Goal: Register for event/course

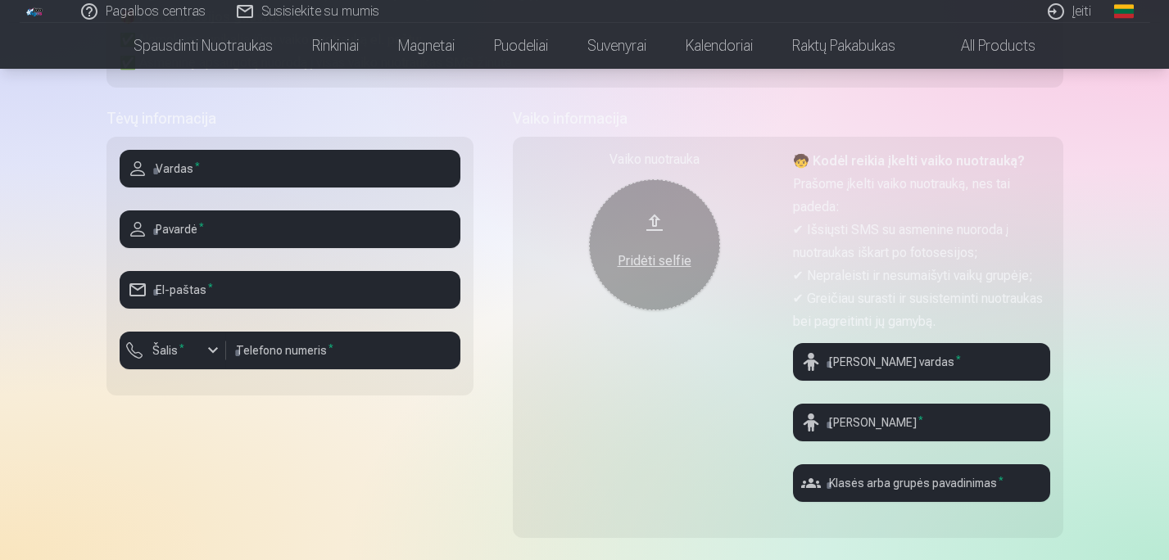
scroll to position [213, 0]
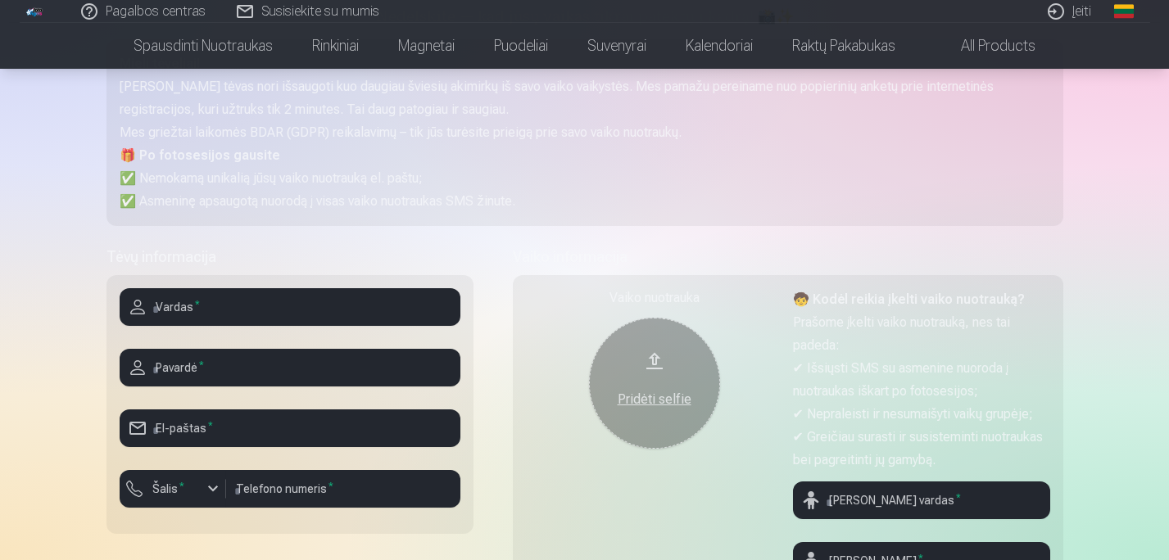
click at [187, 308] on input "text" at bounding box center [290, 307] width 341 height 38
type input "******"
click at [195, 373] on input "text" at bounding box center [290, 368] width 341 height 38
type input "*********"
click at [232, 424] on input "email" at bounding box center [290, 428] width 341 height 38
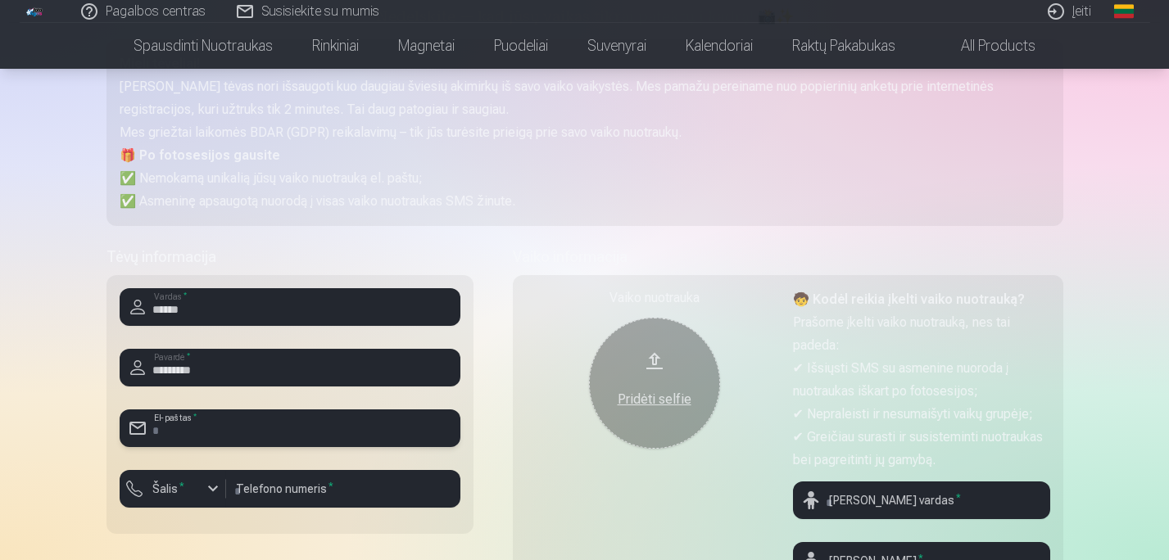
type input "**********"
click at [215, 488] on div "button" at bounding box center [213, 489] width 20 height 20
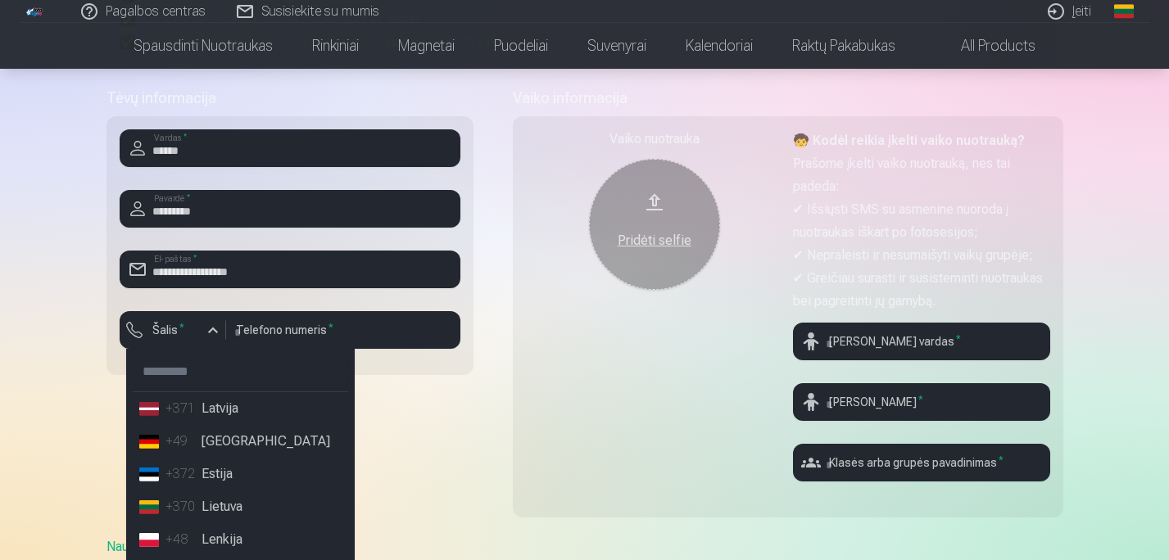
scroll to position [377, 0]
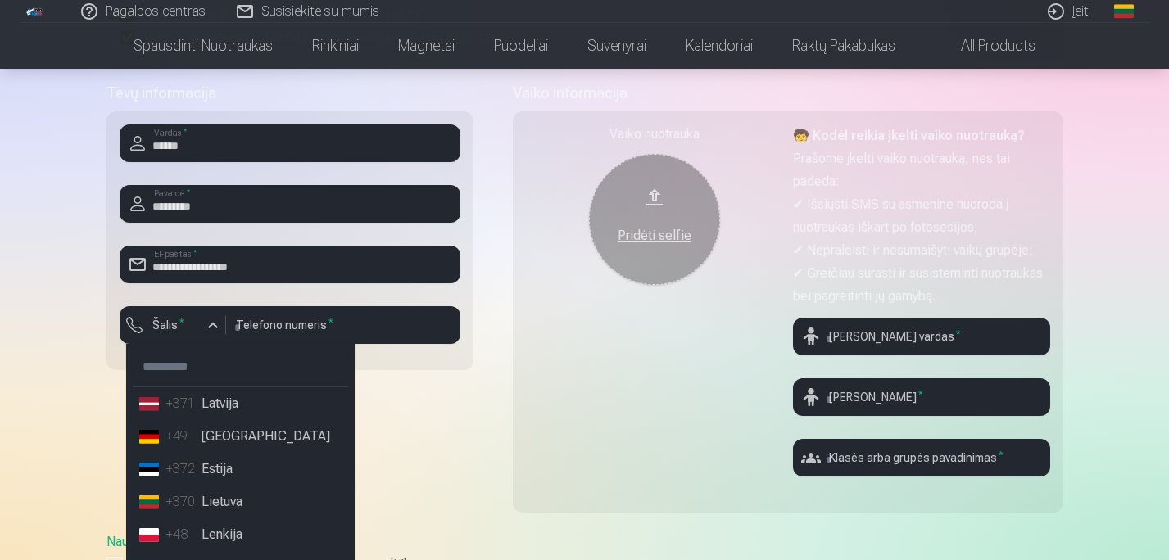
click at [218, 497] on li "+370 Lietuva" at bounding box center [240, 502] width 215 height 33
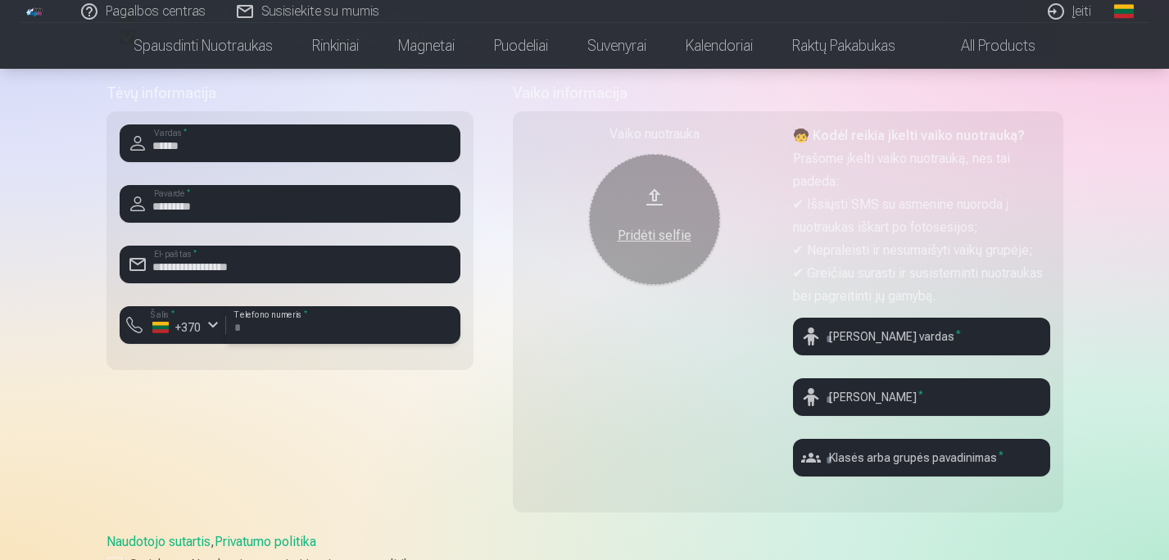
click at [323, 325] on input "number" at bounding box center [343, 325] width 234 height 38
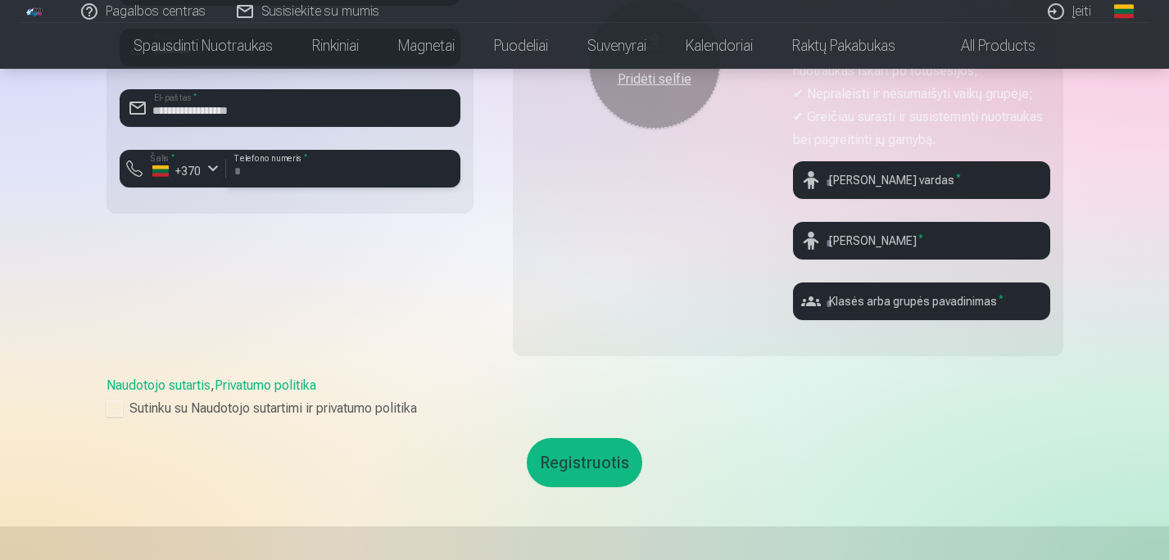
scroll to position [540, 0]
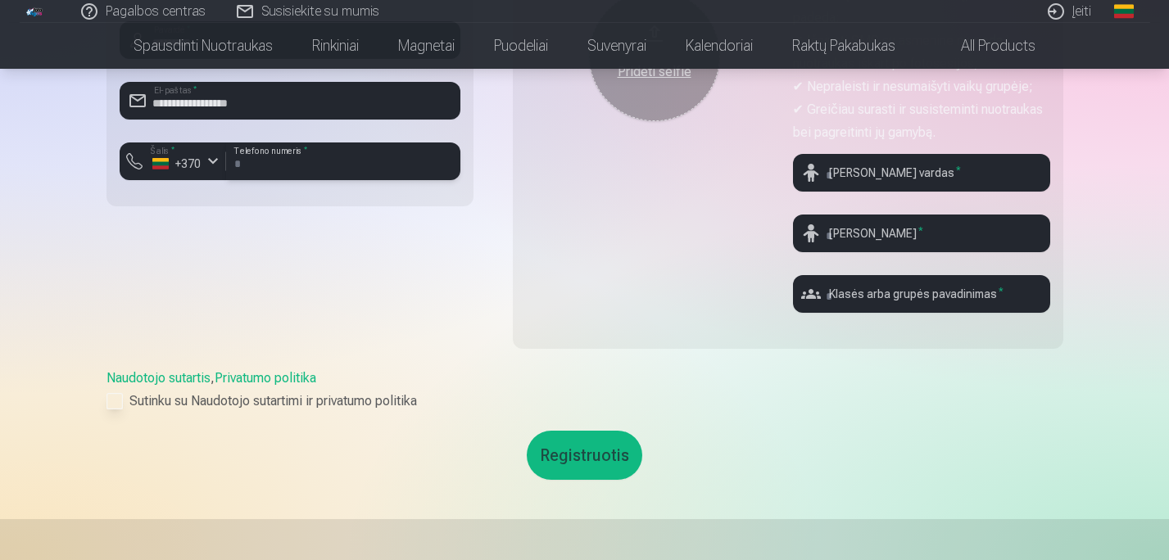
type input "********"
click at [115, 397] on div at bounding box center [114, 401] width 16 height 16
click at [565, 459] on button "Registruotis" at bounding box center [584, 455] width 115 height 49
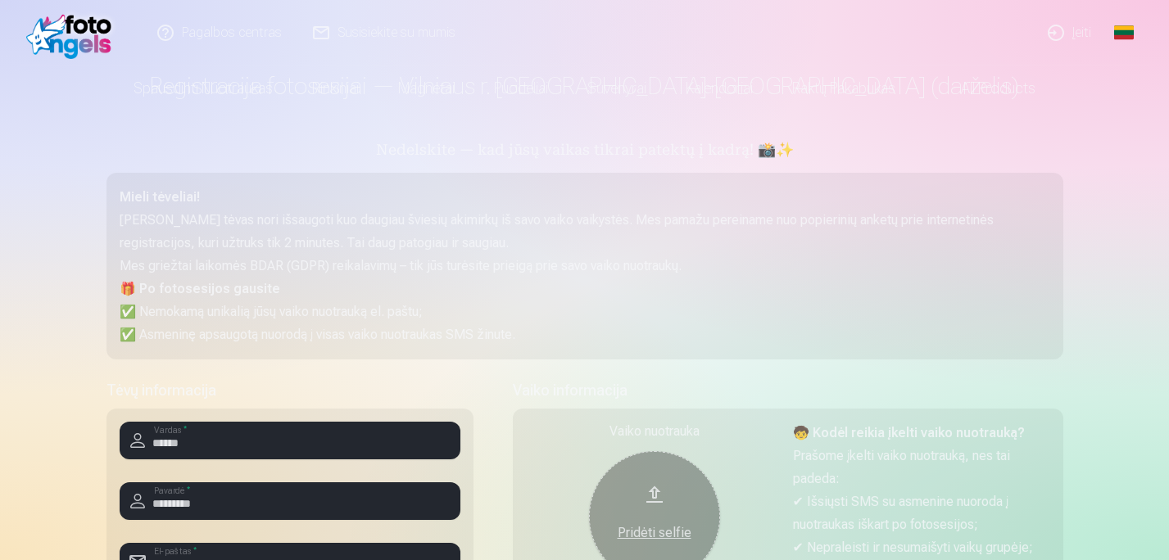
scroll to position [0, 0]
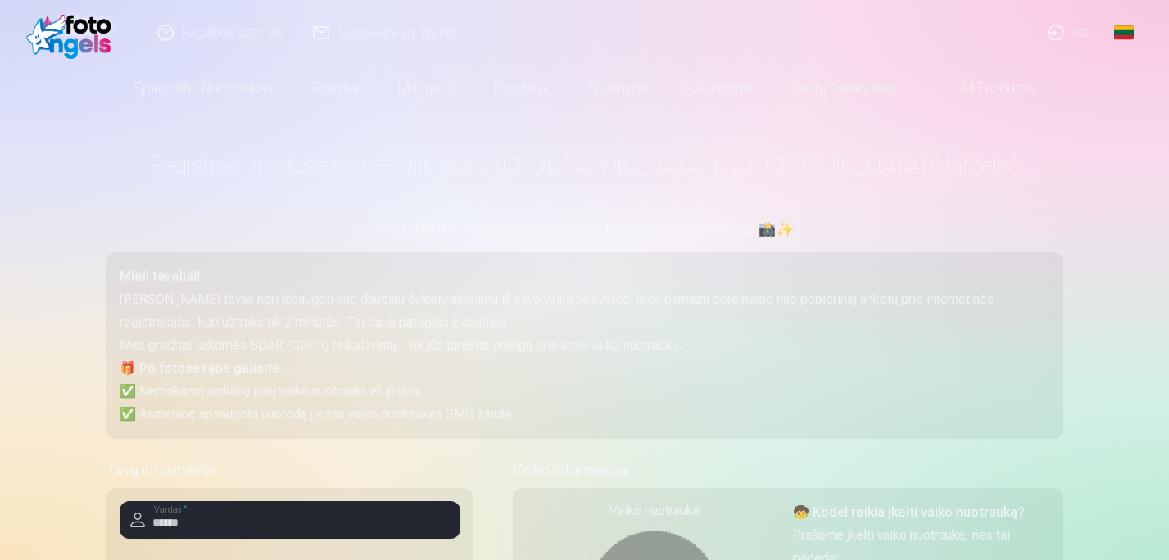
click at [367, 36] on link "Susisiekite su mumis" at bounding box center [385, 33] width 174 height 66
click at [235, 35] on link "Pagalbos centras" at bounding box center [220, 33] width 156 height 66
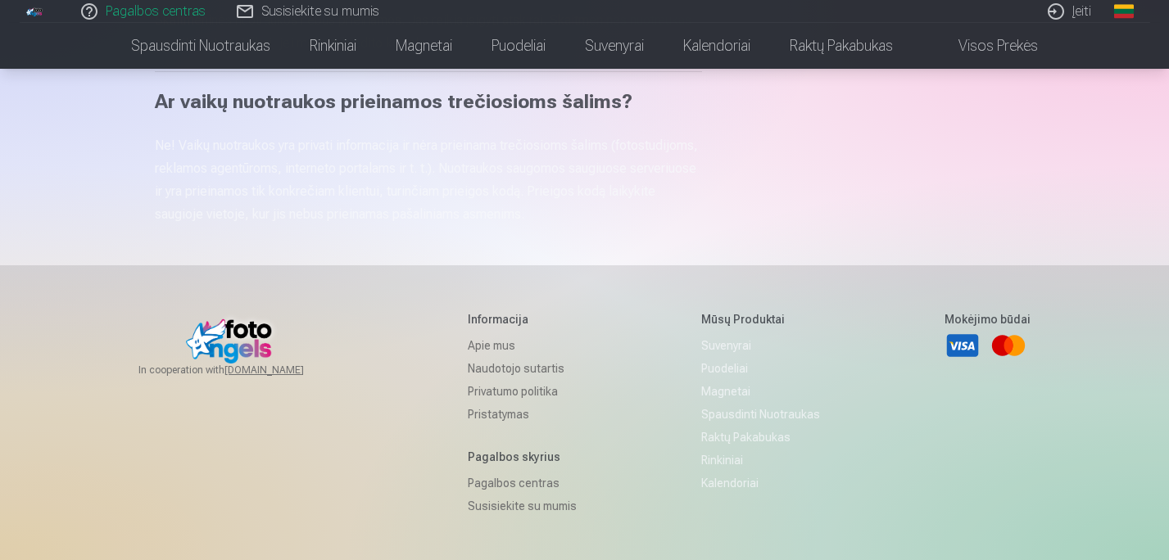
scroll to position [1065, 0]
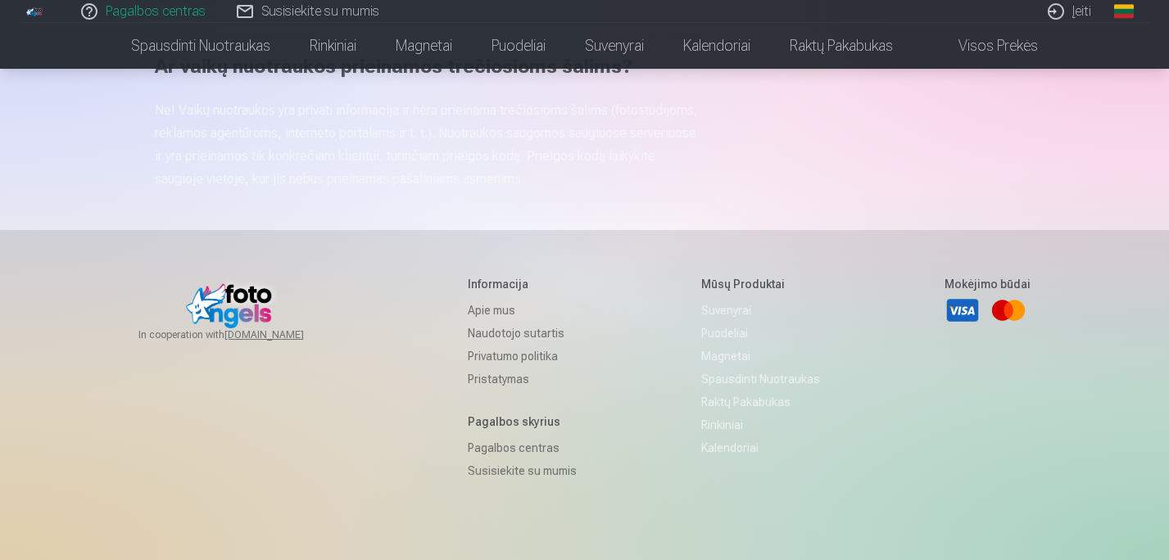
click at [513, 473] on link "Susisiekite su mumis" at bounding box center [522, 470] width 109 height 23
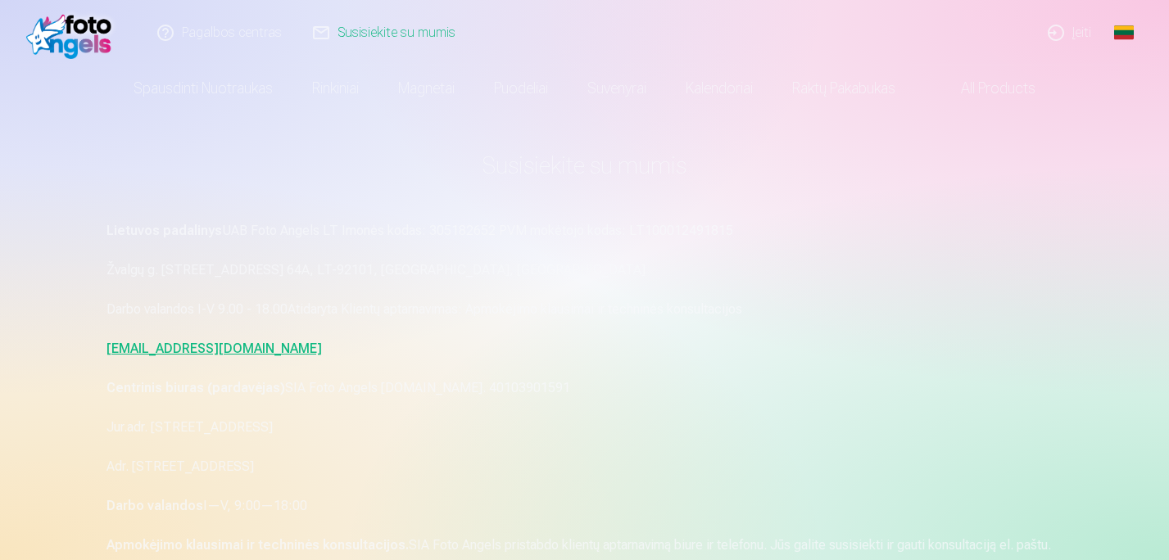
click at [414, 32] on link "Susisiekite su mumis" at bounding box center [385, 33] width 174 height 66
click at [411, 34] on link "Susisiekite su mumis" at bounding box center [385, 33] width 174 height 66
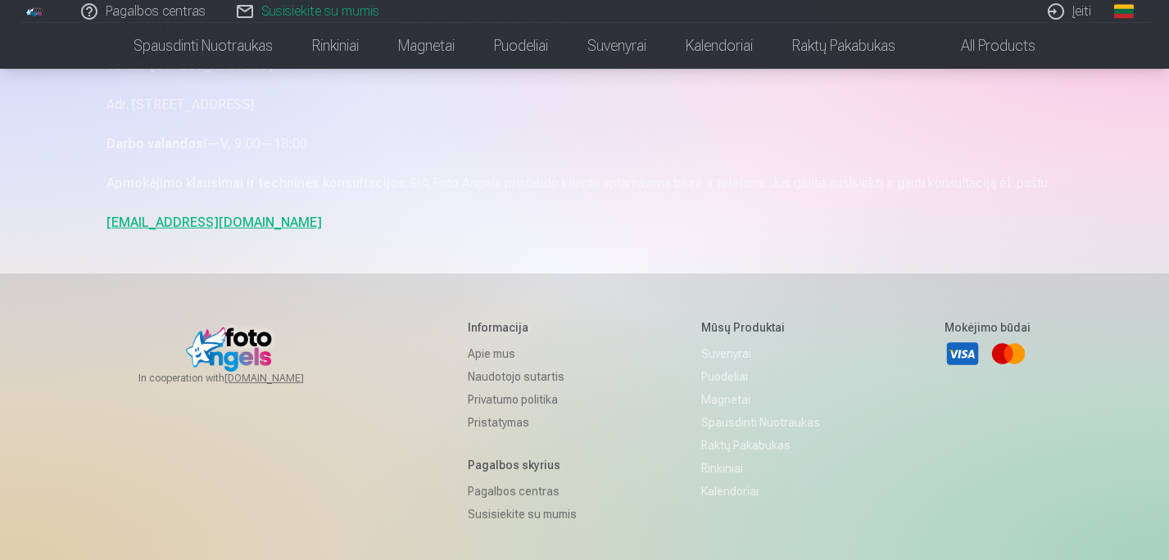
scroll to position [280, 0]
